Goal: Task Accomplishment & Management: Use online tool/utility

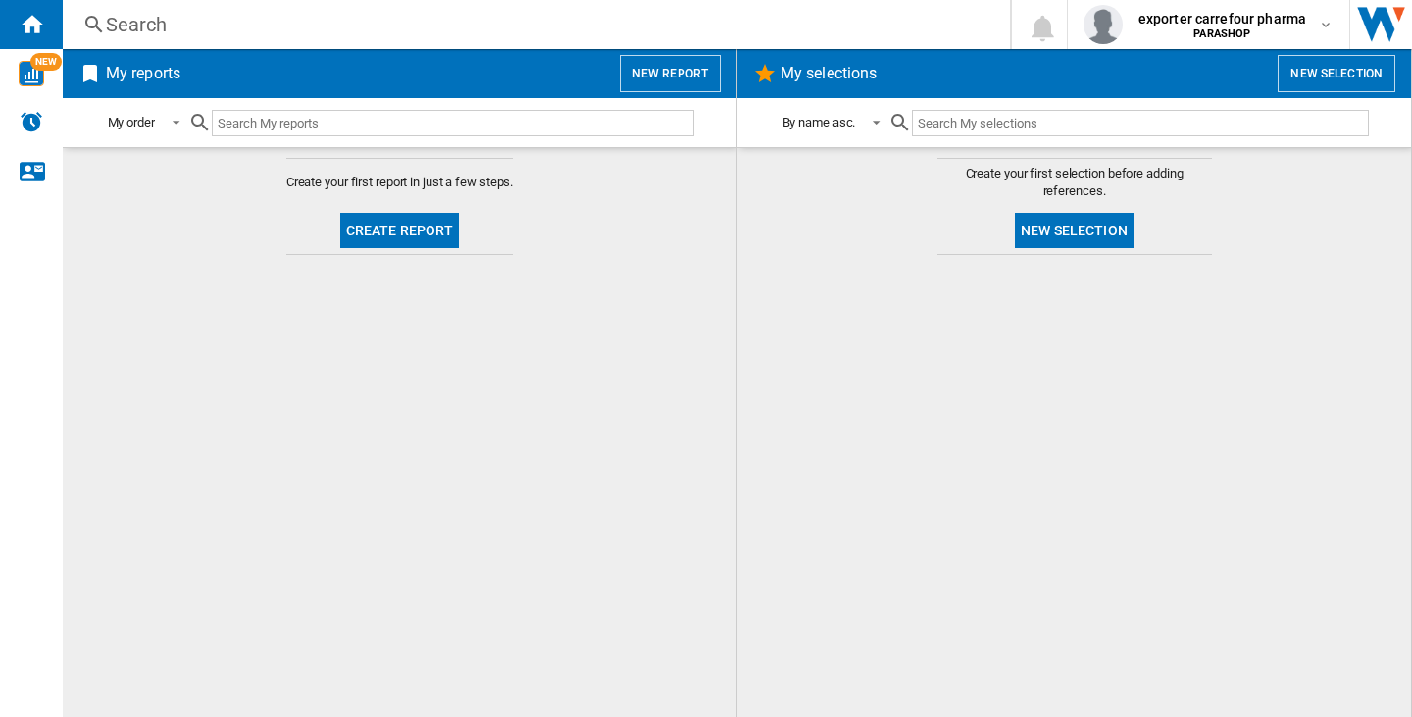
click at [657, 77] on button "New report" at bounding box center [670, 73] width 101 height 37
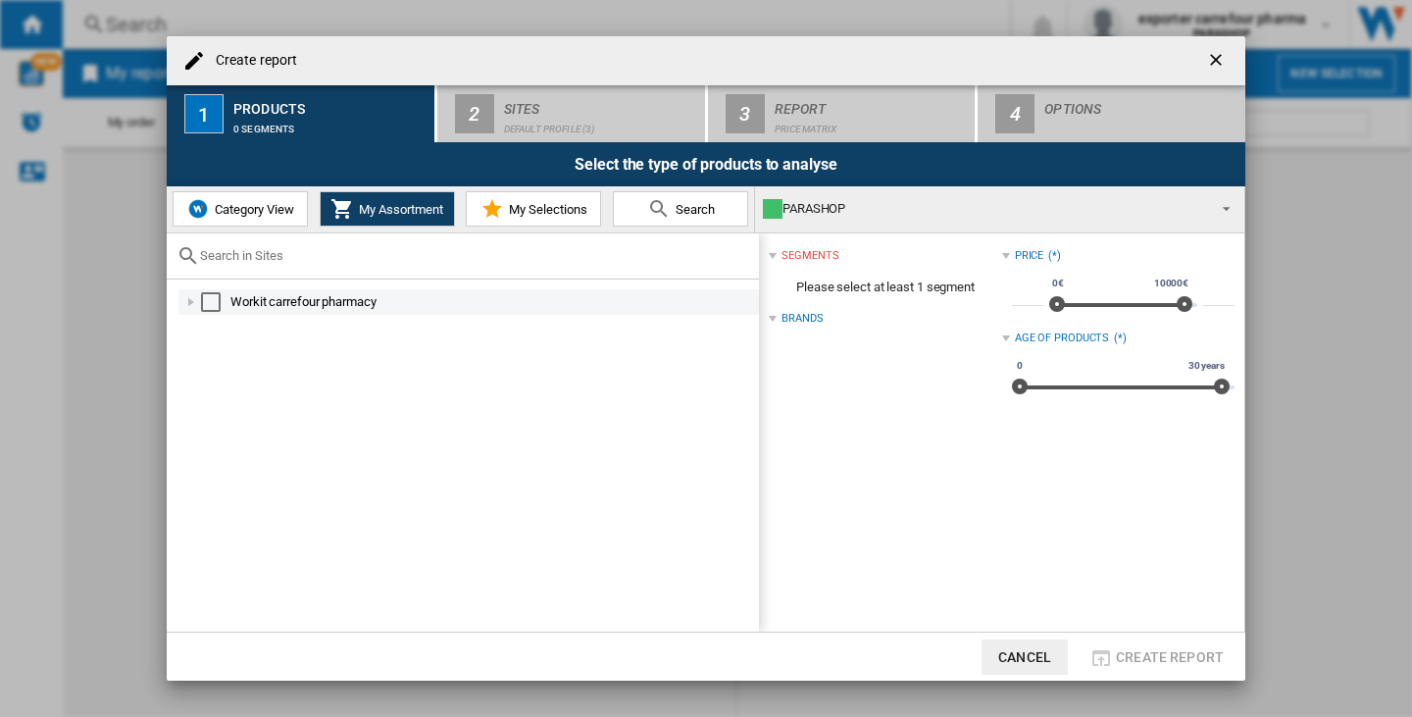
click at [213, 309] on div "Select" at bounding box center [211, 302] width 20 height 20
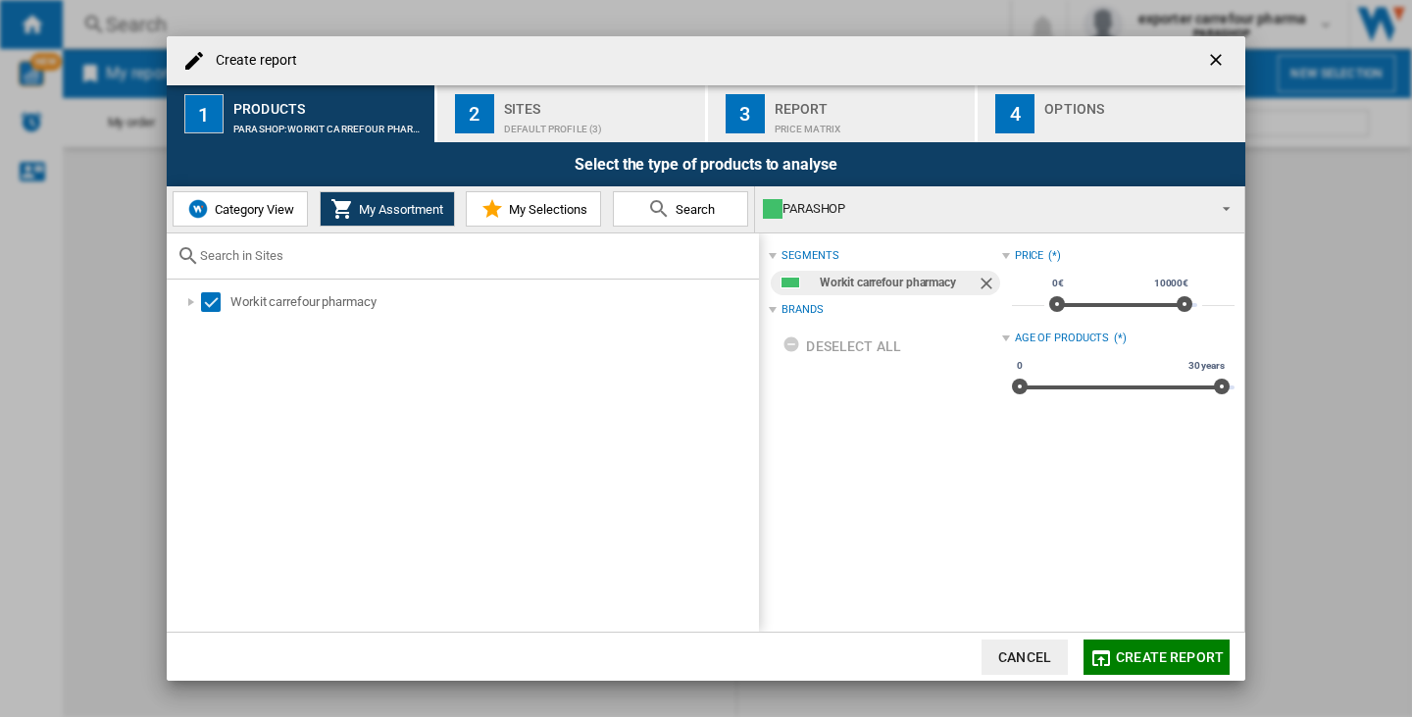
click at [638, 109] on div "Sites" at bounding box center [600, 103] width 193 height 21
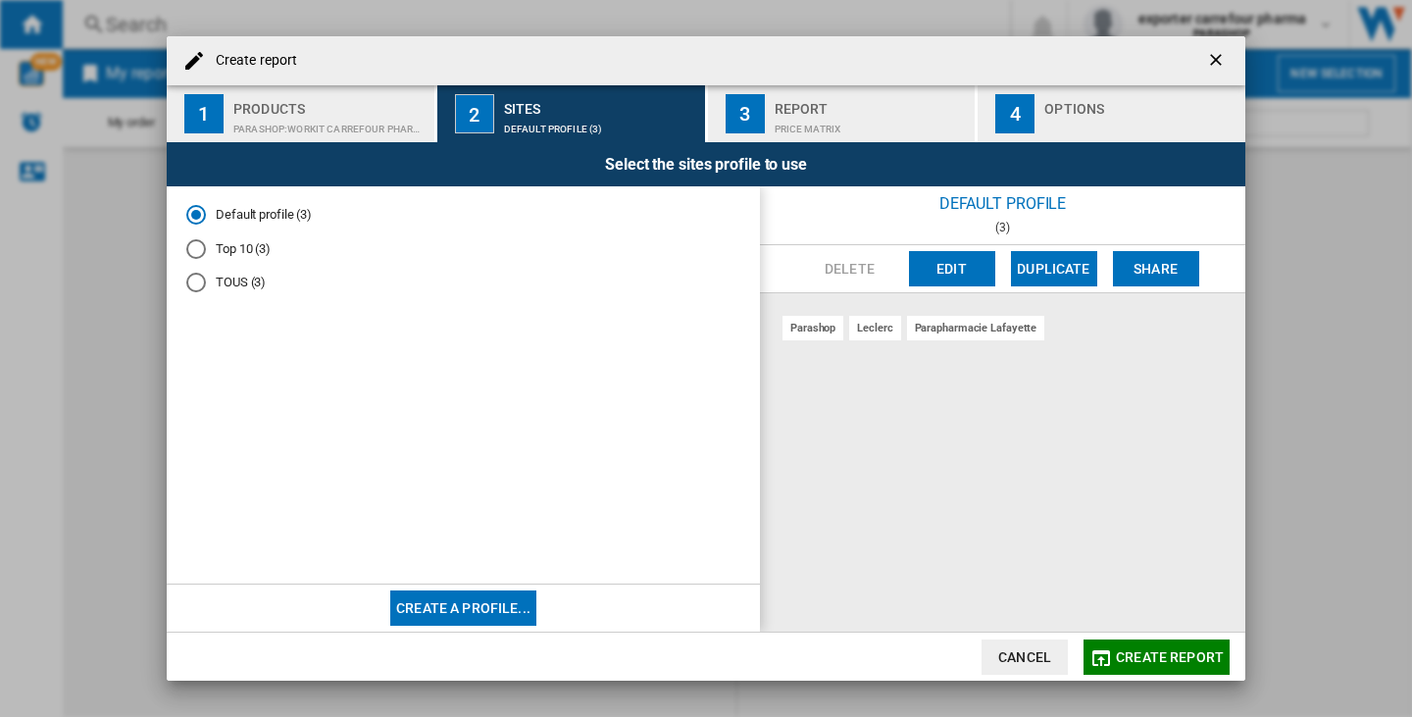
click at [893, 130] on div "Price Matrix" at bounding box center [871, 124] width 193 height 21
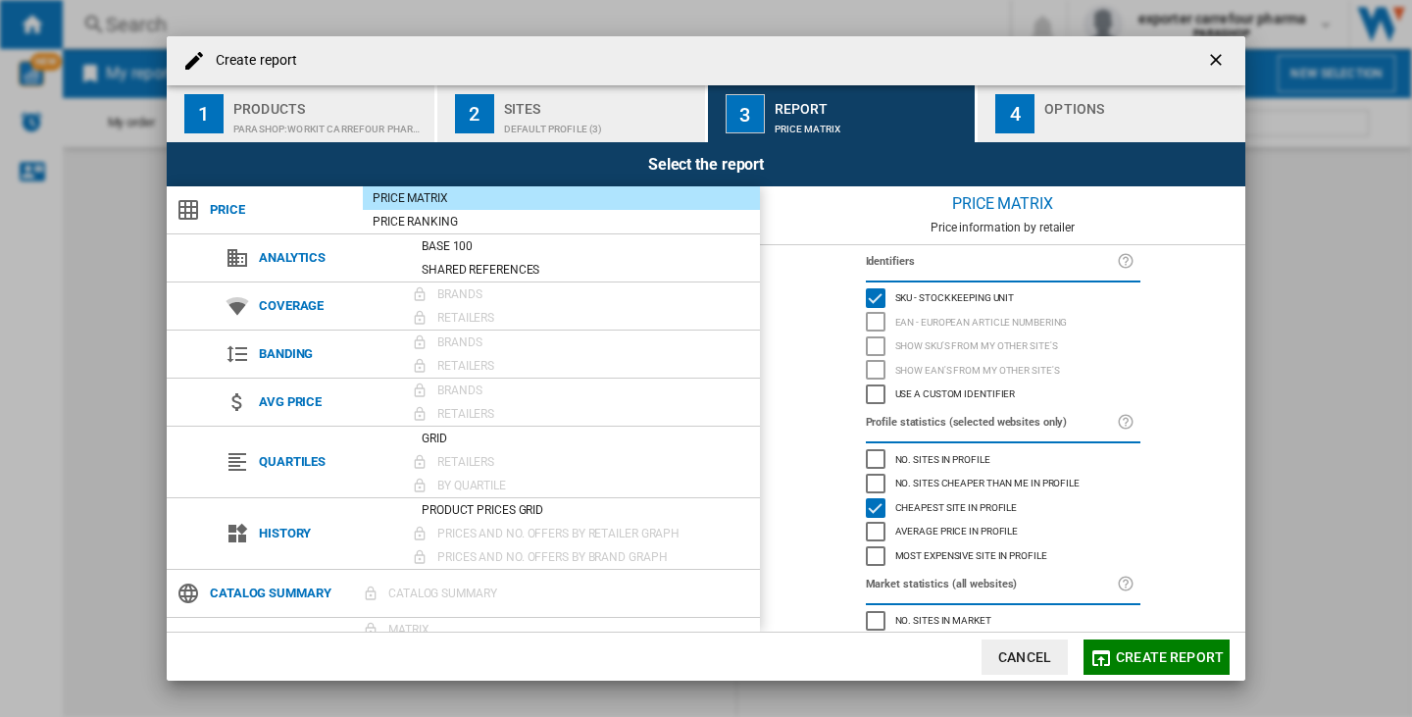
click at [1108, 118] on div "button" at bounding box center [1140, 124] width 193 height 21
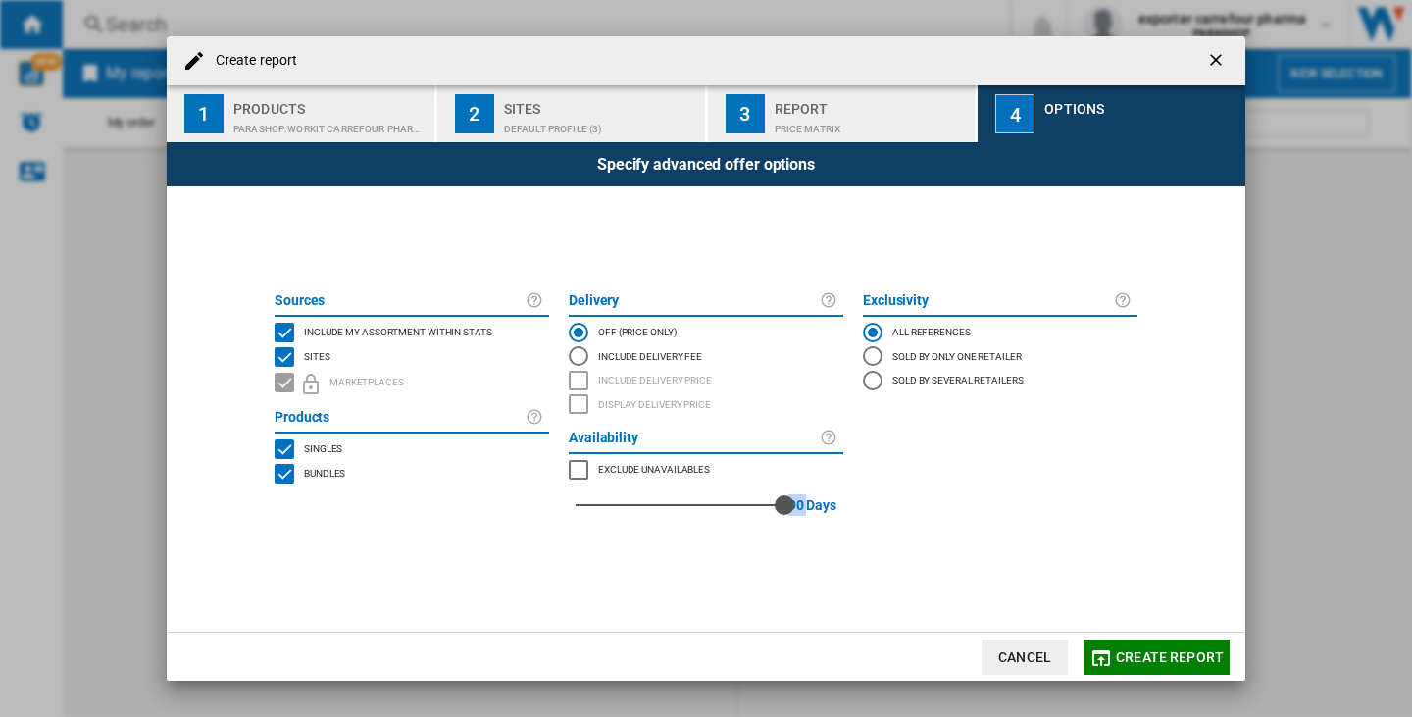
drag, startPoint x: 573, startPoint y: 505, endPoint x: 807, endPoint y: 509, distance: 234.4
click at [794, 503] on div "90 90 Days" at bounding box center [706, 504] width 275 height 47
click at [1213, 666] on button "Create report" at bounding box center [1156, 656] width 146 height 35
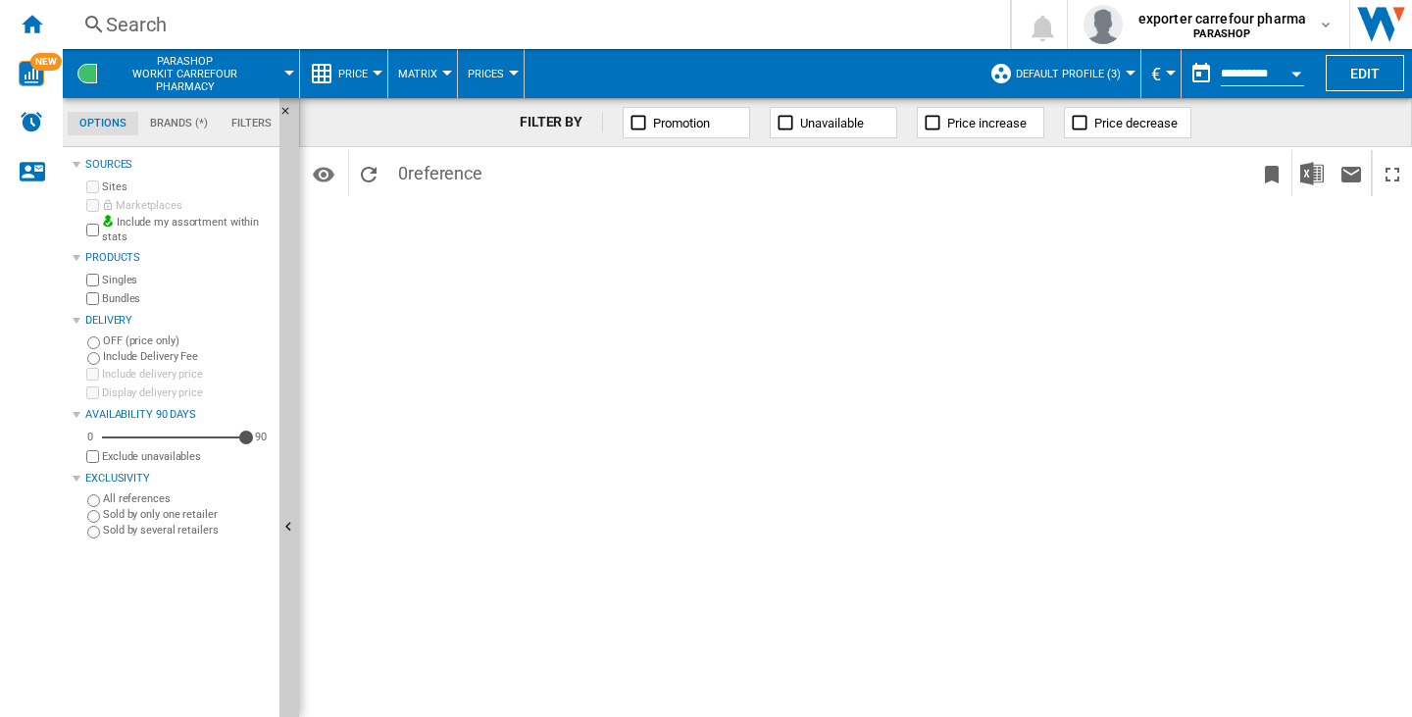
click at [220, 119] on md-tab-item "Filters" at bounding box center [252, 124] width 64 height 24
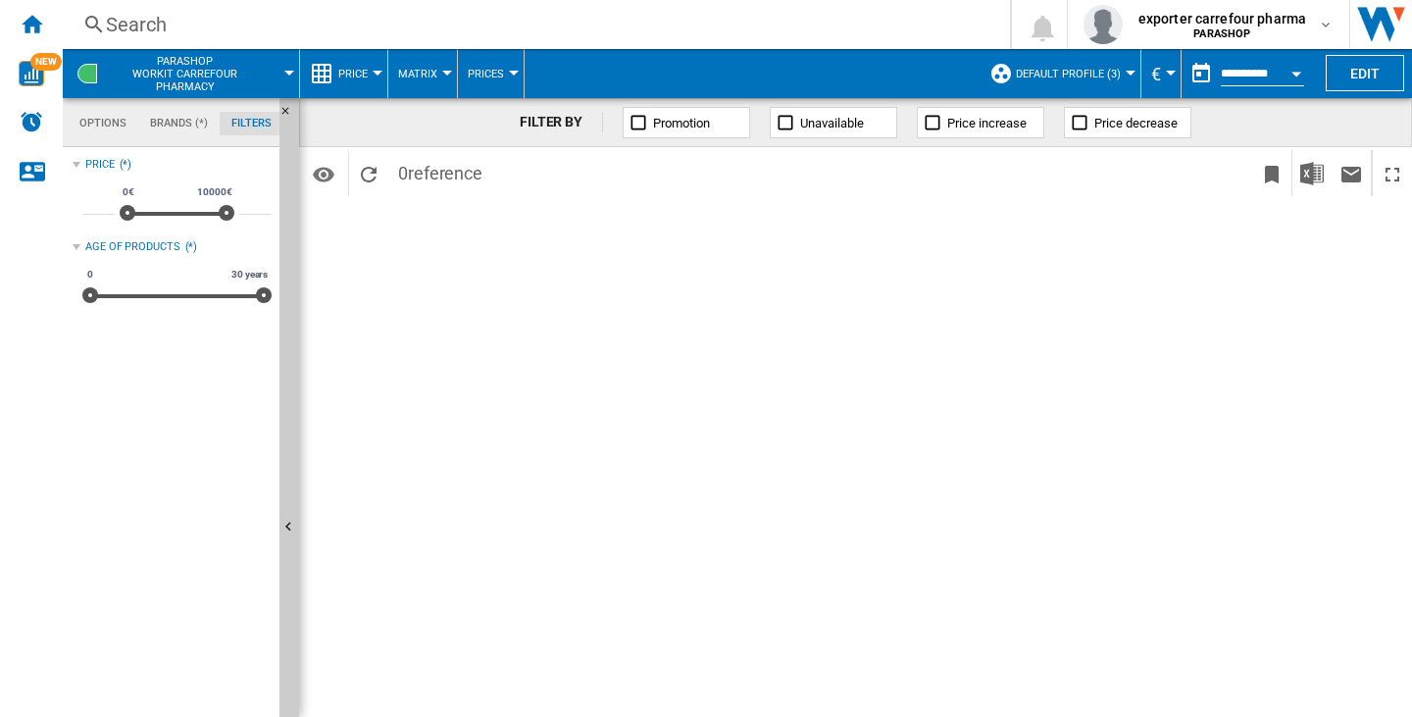
click at [141, 119] on md-tab-item "Brands (*)" at bounding box center [178, 124] width 81 height 24
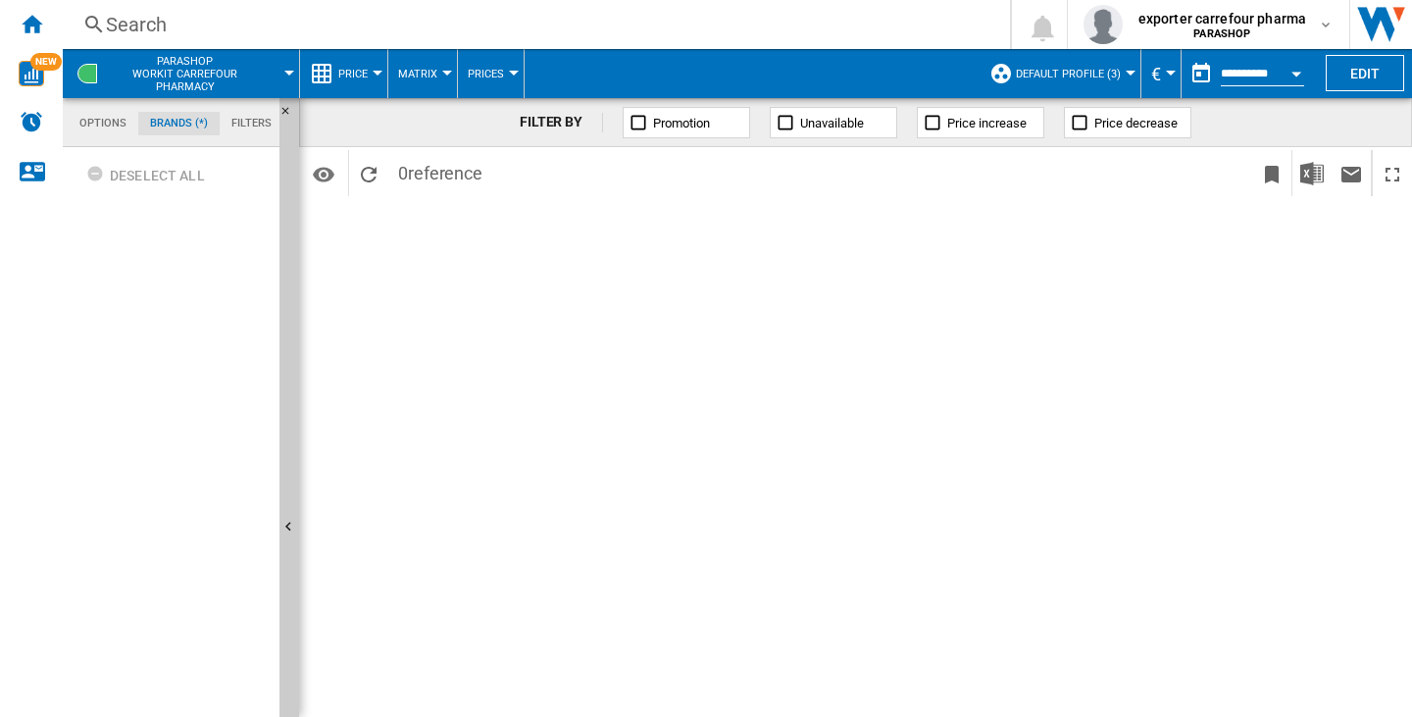
scroll to position [75, 0]
click at [1339, 74] on button "Edit" at bounding box center [1365, 73] width 78 height 36
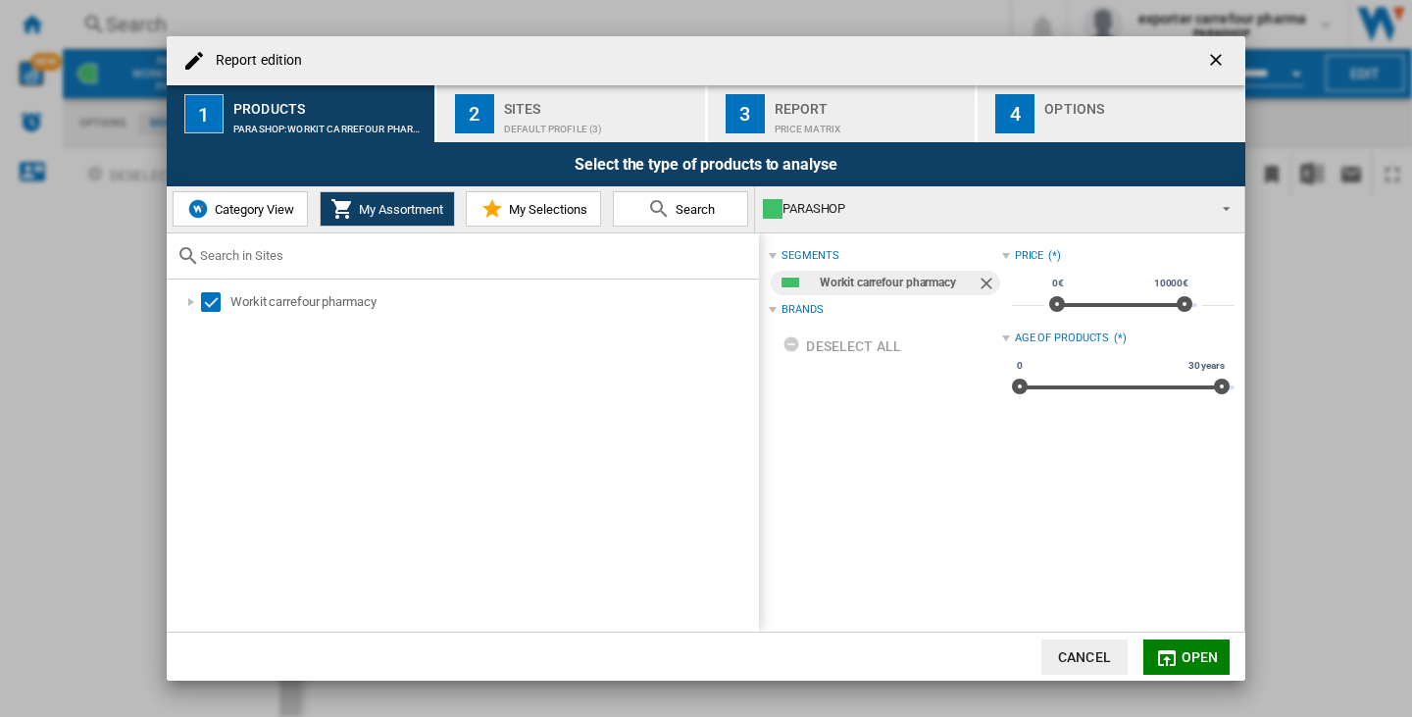
click at [1208, 60] on ng-md-icon "getI18NText('BUTTONS.CLOSE_DIALOG')" at bounding box center [1218, 62] width 24 height 24
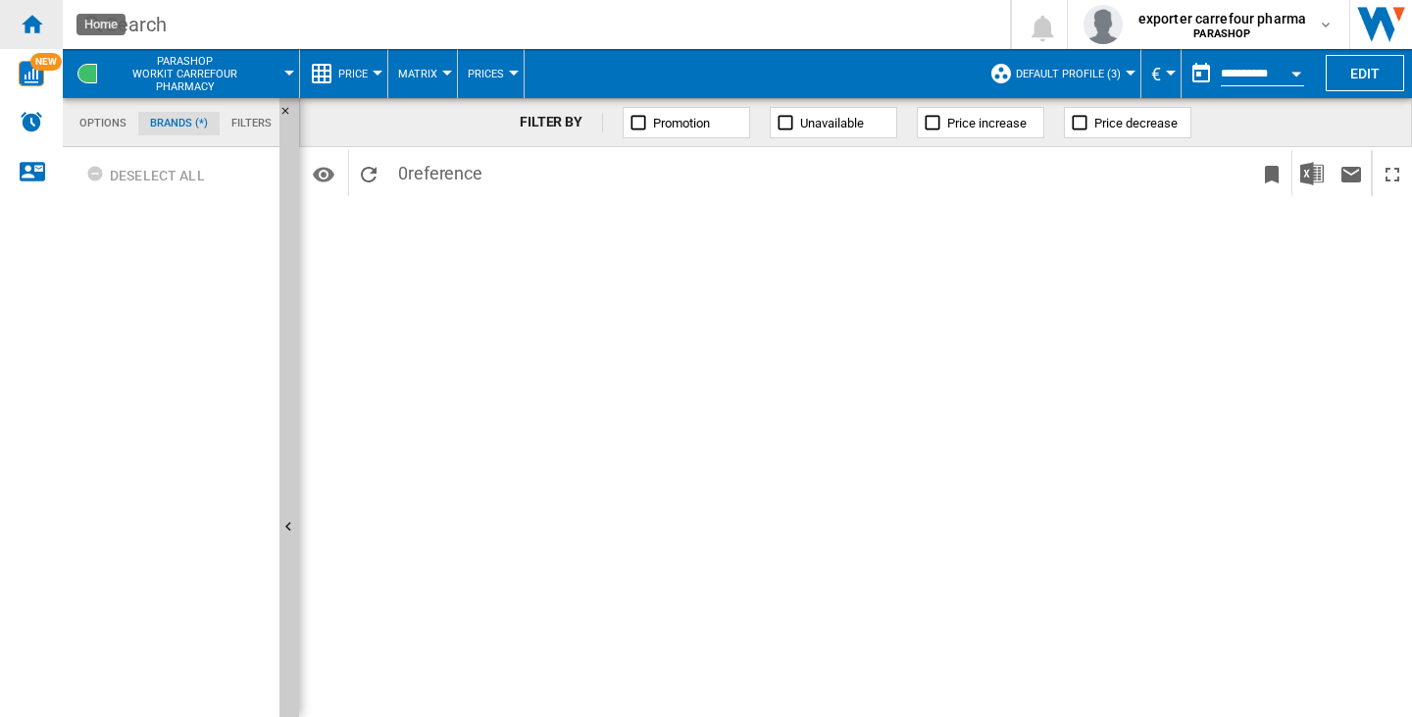
click at [8, 32] on div "Home" at bounding box center [31, 24] width 63 height 49
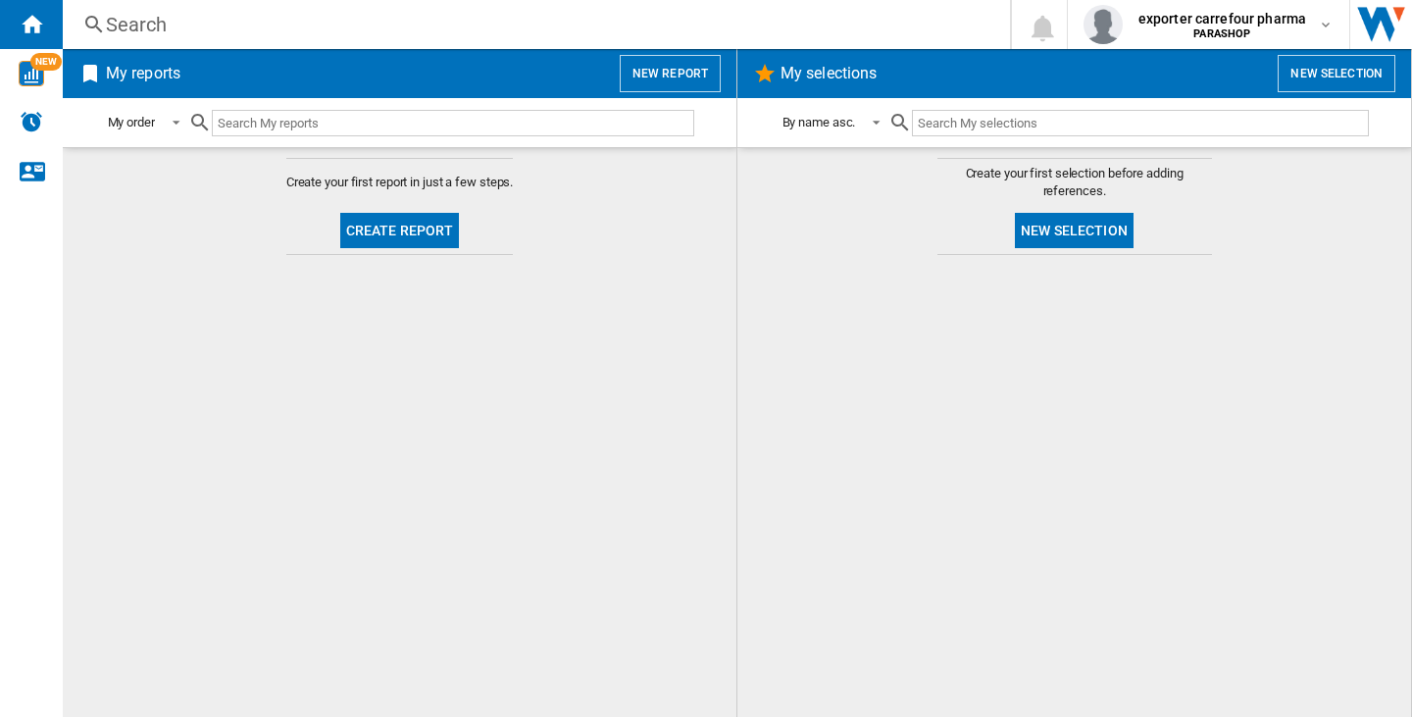
click at [634, 87] on button "New report" at bounding box center [670, 73] width 101 height 37
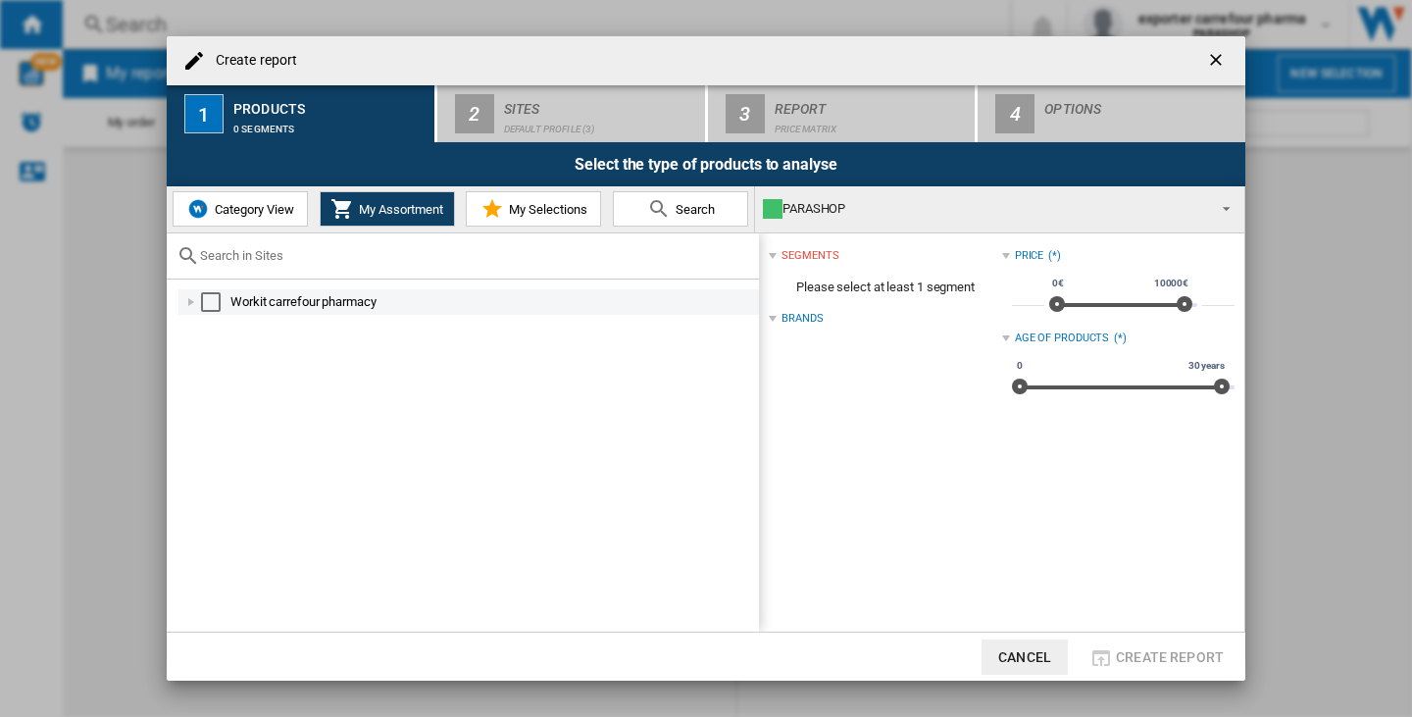
click at [210, 309] on div "Select" at bounding box center [211, 302] width 20 height 20
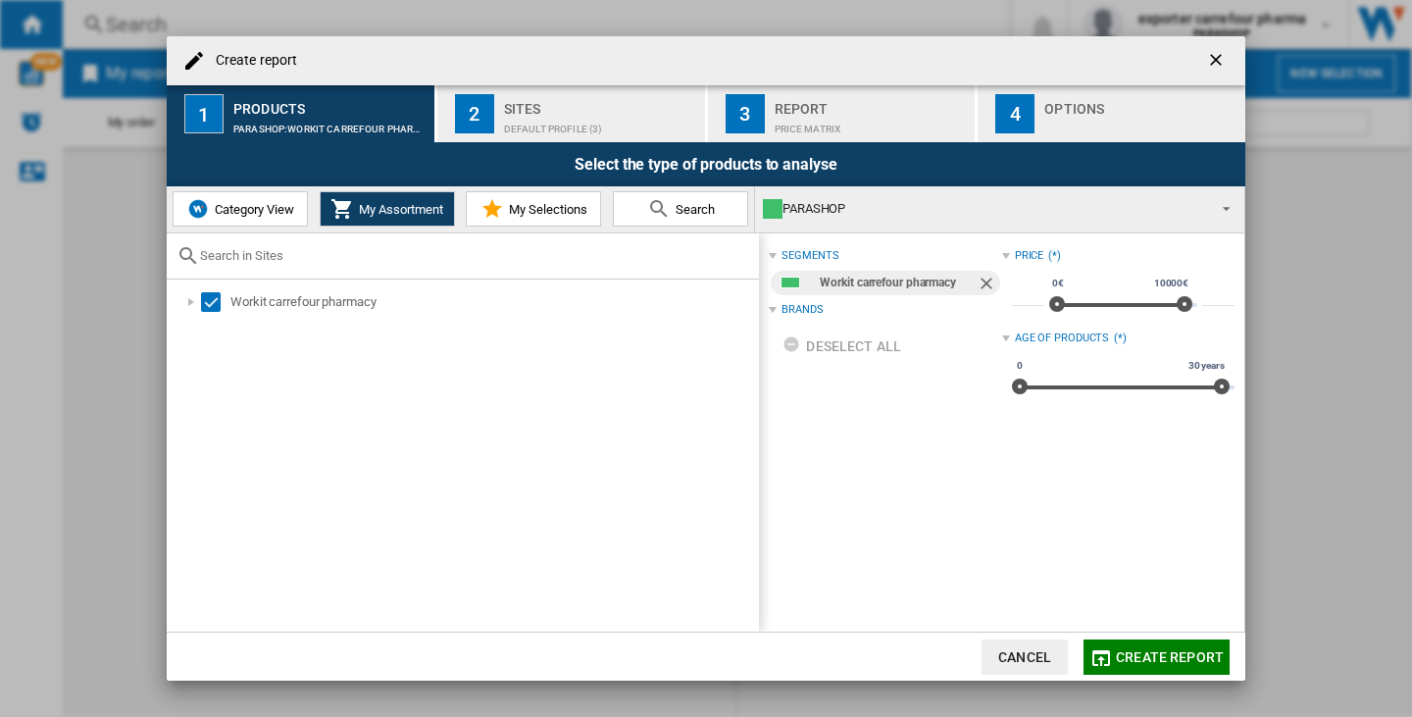
click at [229, 205] on span "Category View" at bounding box center [252, 209] width 84 height 15
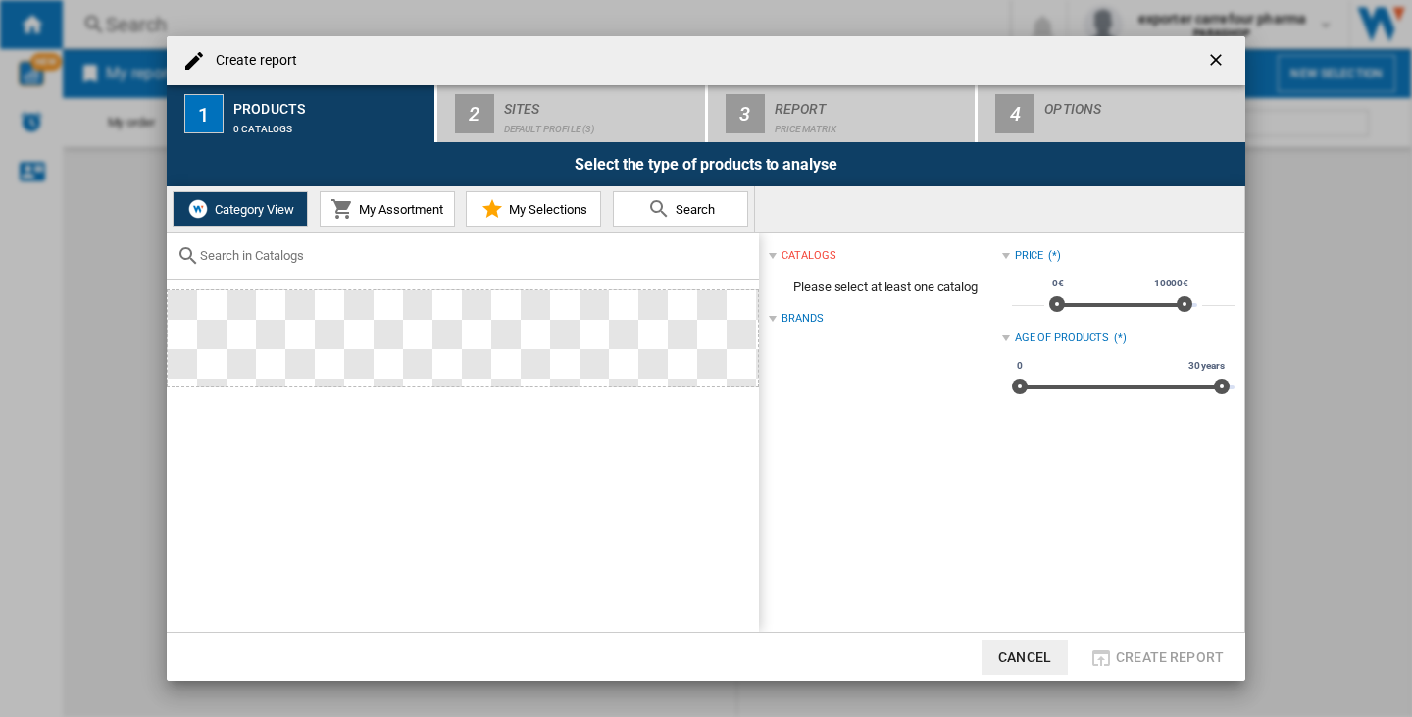
click at [372, 218] on button "My Assortment" at bounding box center [387, 208] width 135 height 35
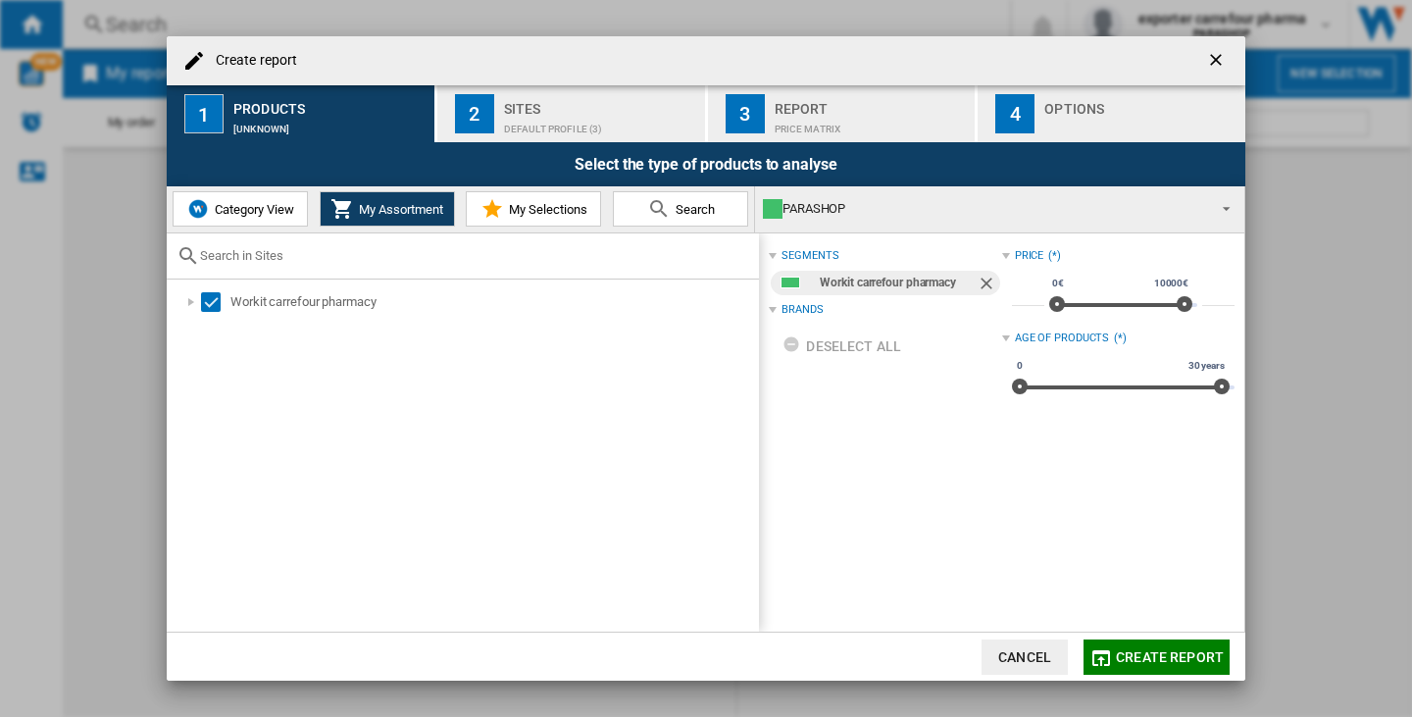
click at [540, 123] on div "Default profile (3)" at bounding box center [600, 124] width 193 height 21
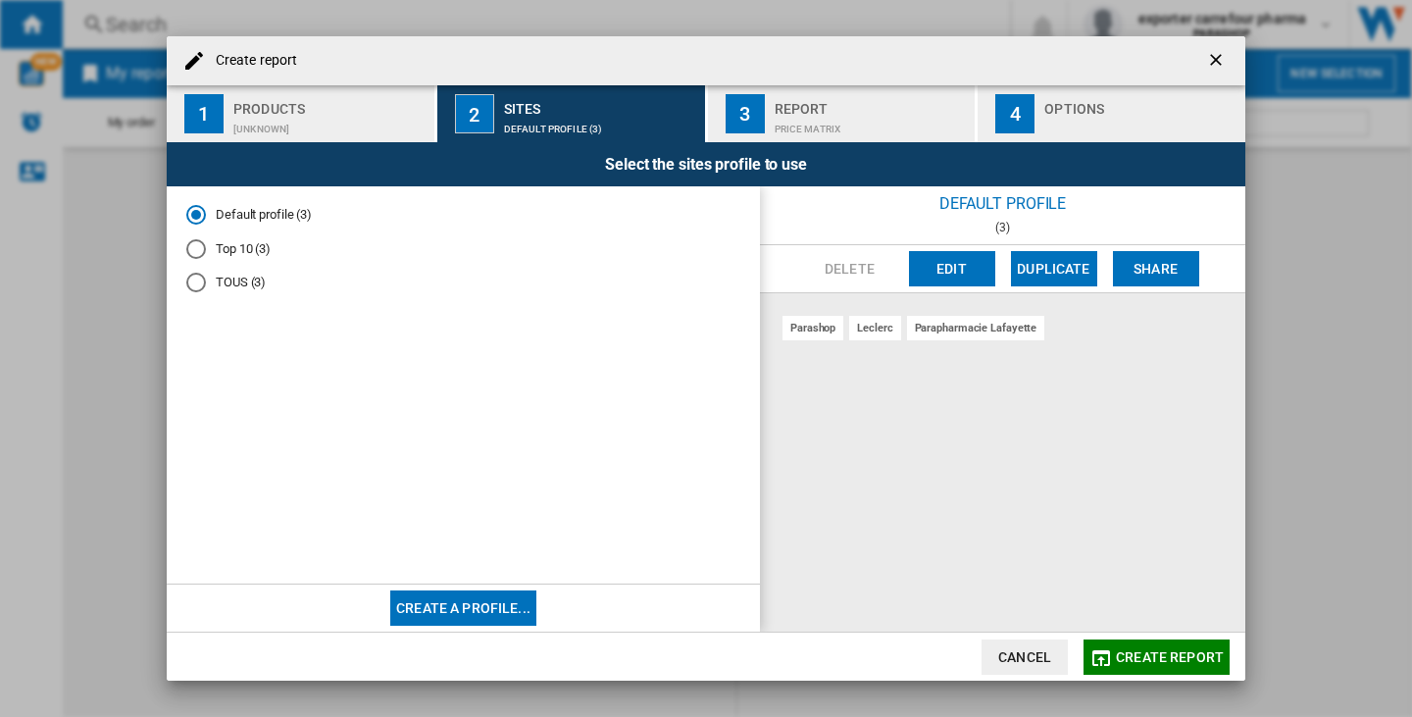
click at [810, 119] on div "Price Matrix" at bounding box center [871, 124] width 193 height 21
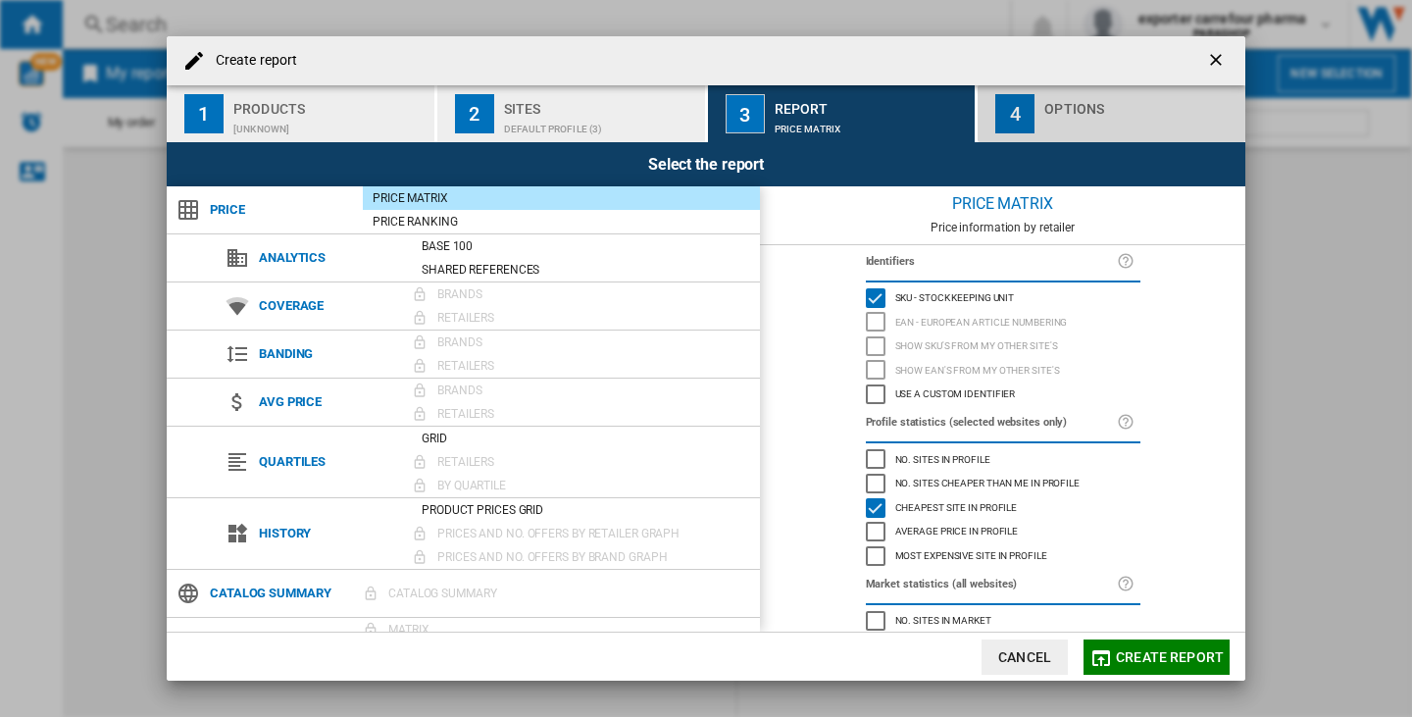
click at [1140, 122] on div "button" at bounding box center [1140, 124] width 193 height 21
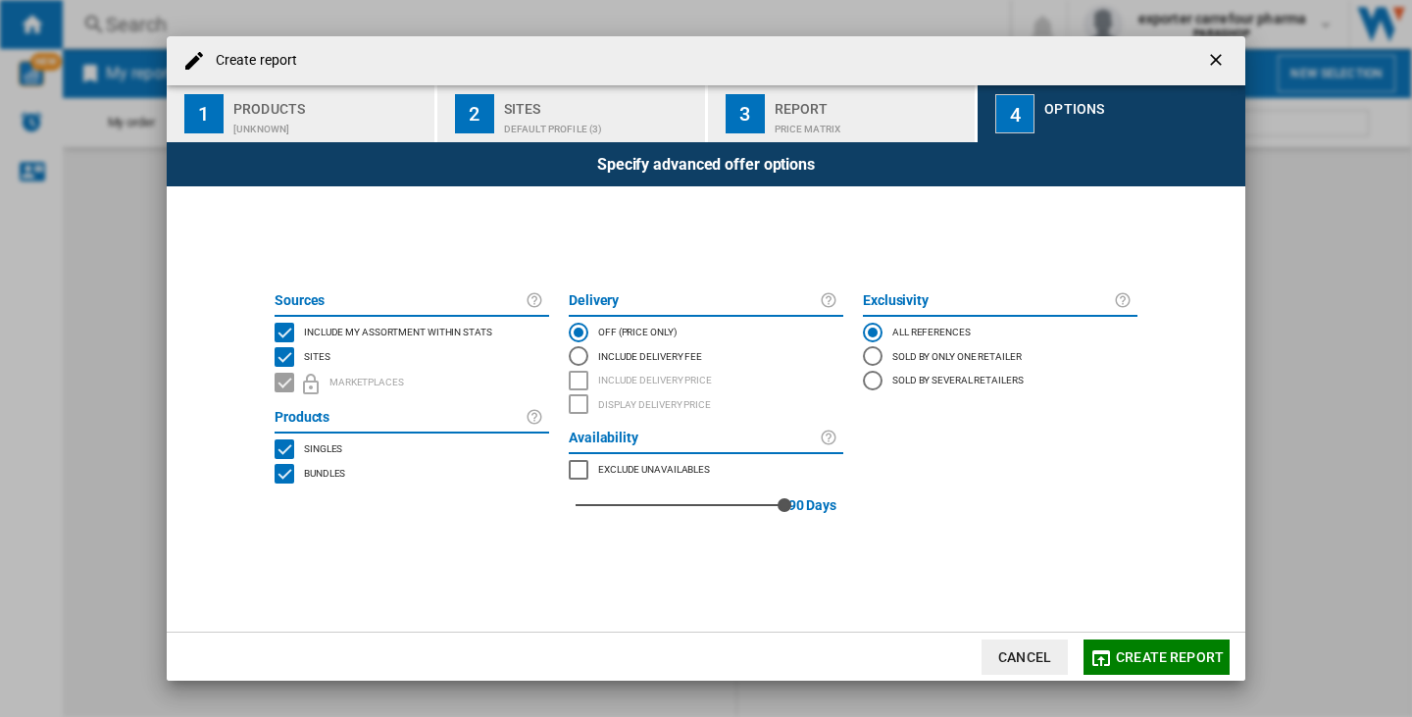
click at [1198, 658] on span "Create report" at bounding box center [1170, 657] width 108 height 16
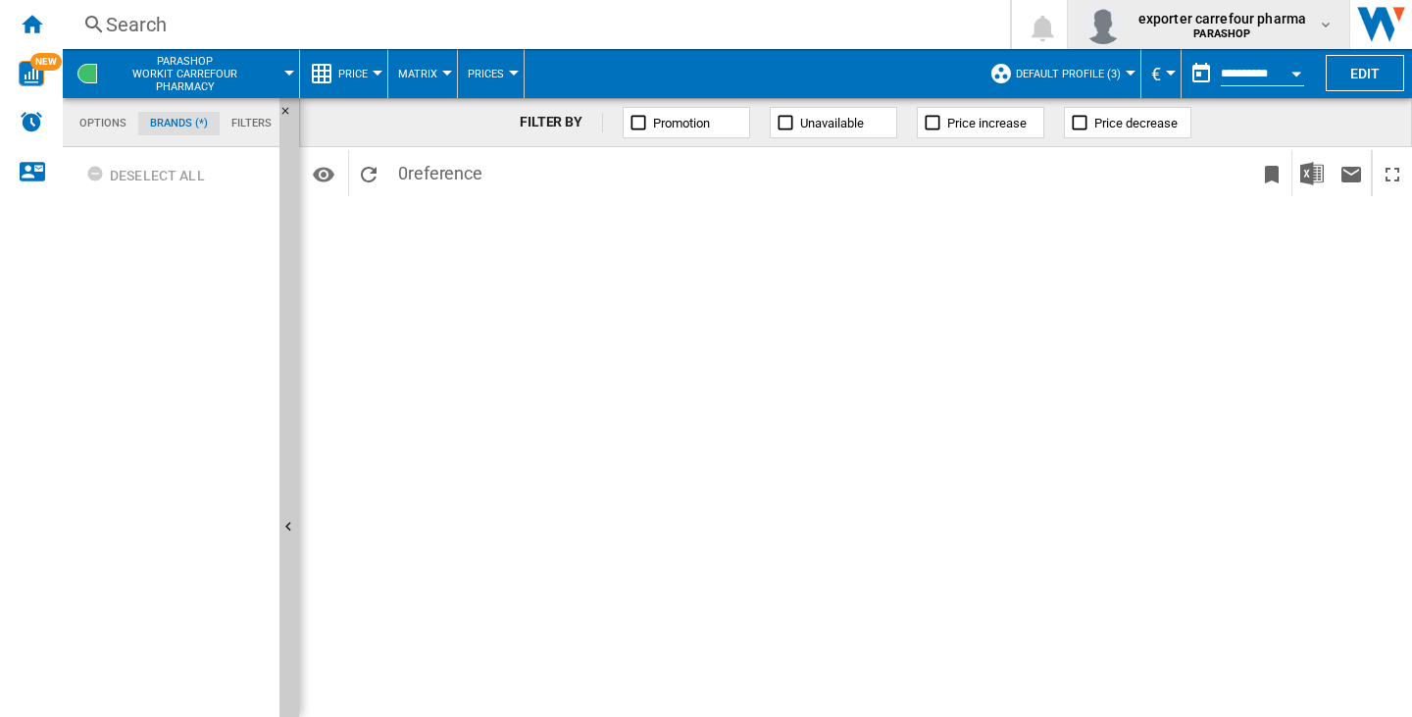
click at [1167, 28] on span "PARASHOP" at bounding box center [1222, 34] width 169 height 12
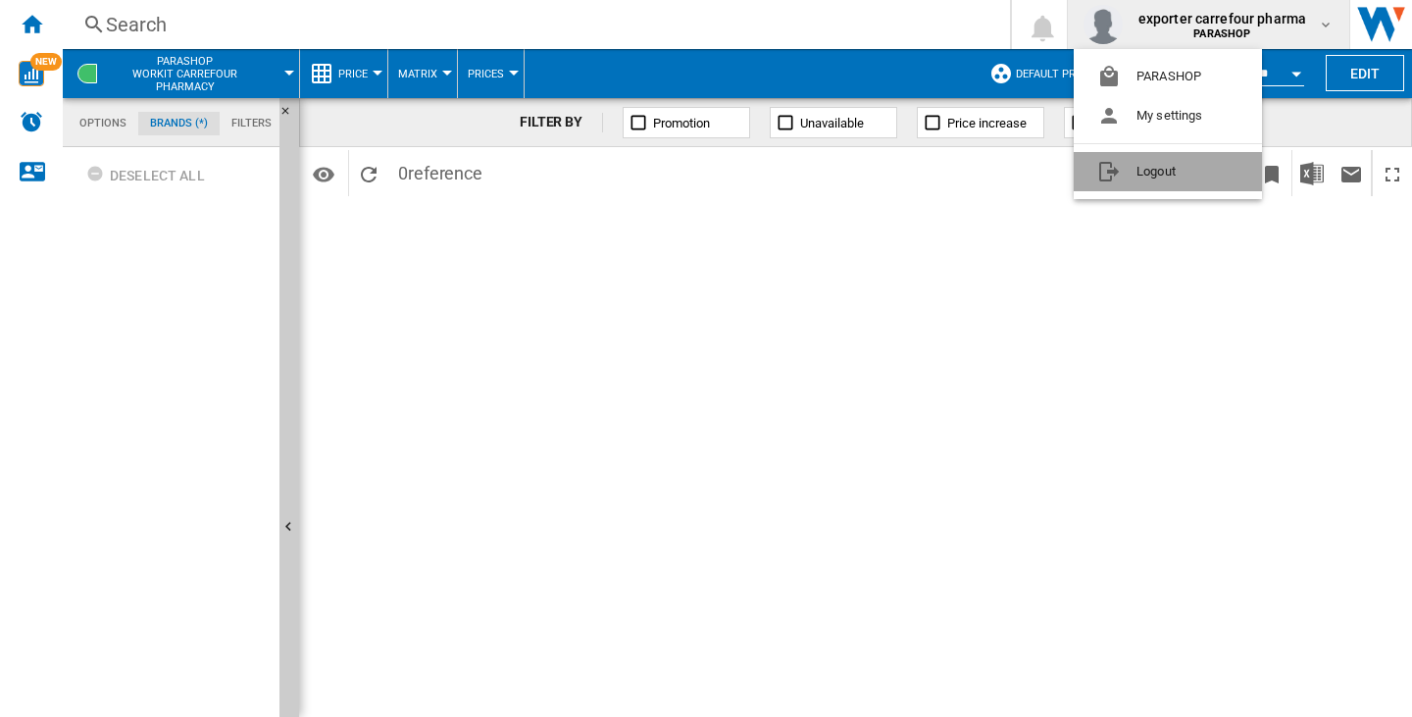
click at [1192, 165] on button "Logout" at bounding box center [1168, 171] width 188 height 39
